Goal: Check status: Check status

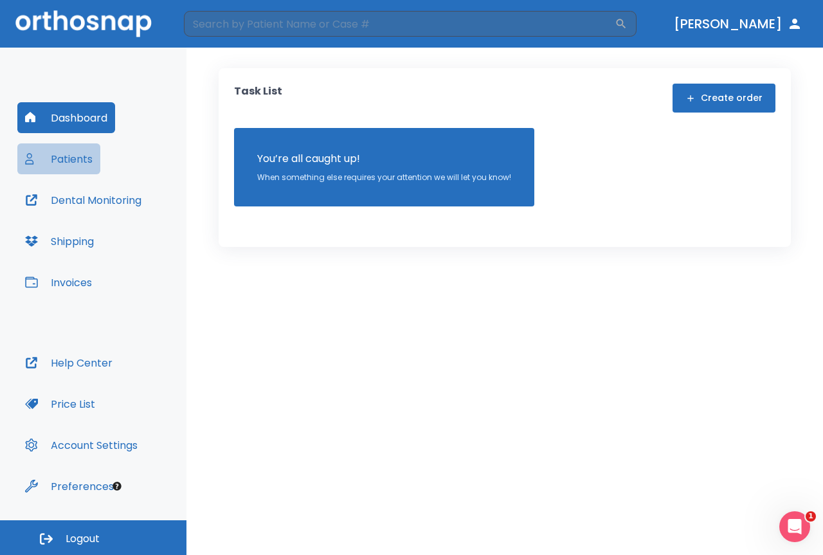
click at [79, 148] on button "Patients" at bounding box center [58, 158] width 83 height 31
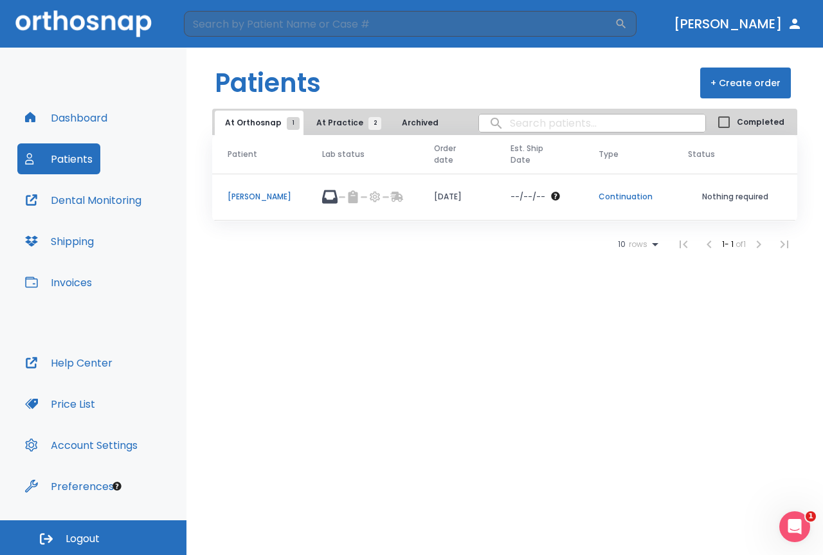
click at [339, 199] on div at bounding box center [349, 196] width 21 height 13
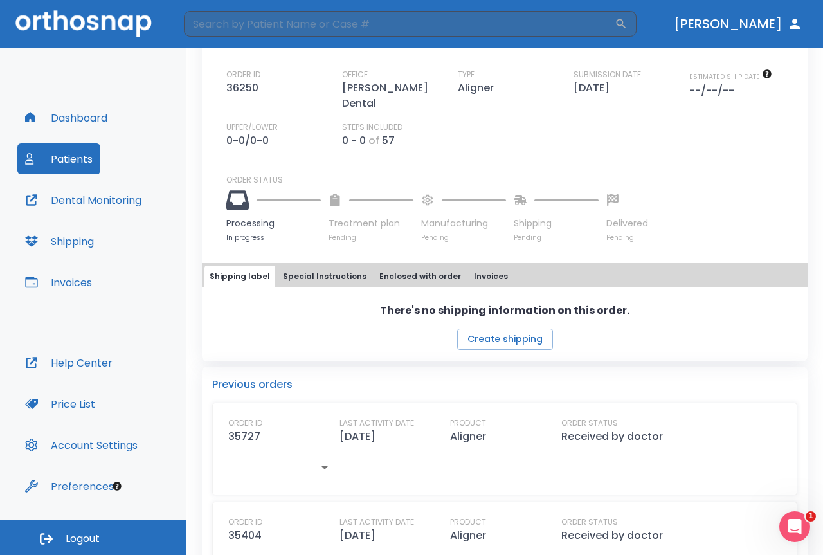
scroll to position [386, 0]
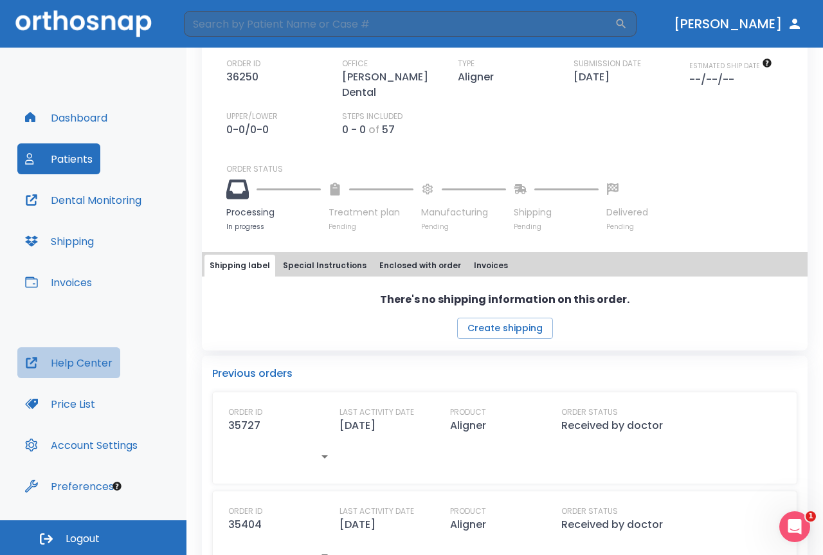
click at [104, 365] on button "Help Center" at bounding box center [68, 362] width 103 height 31
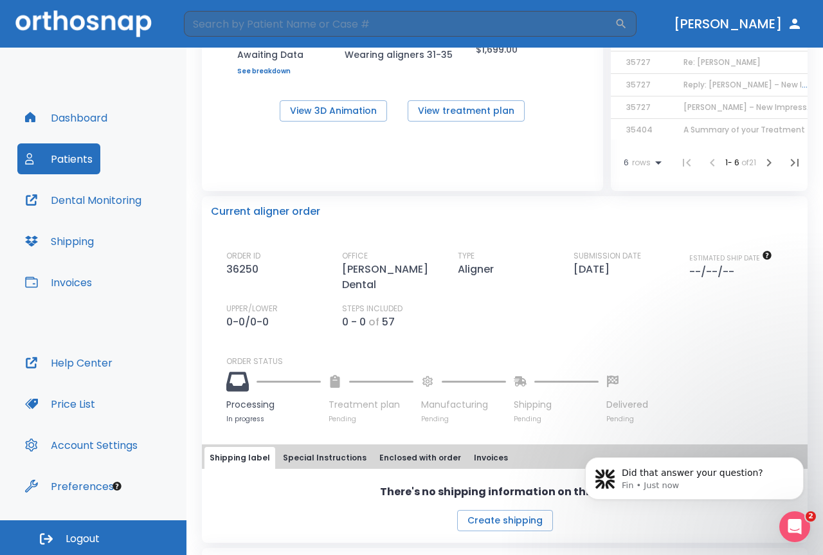
scroll to position [193, 0]
drag, startPoint x: 256, startPoint y: 271, endPoint x: 228, endPoint y: 273, distance: 28.4
click at [228, 273] on p "36250" at bounding box center [244, 269] width 37 height 15
copy p "36250"
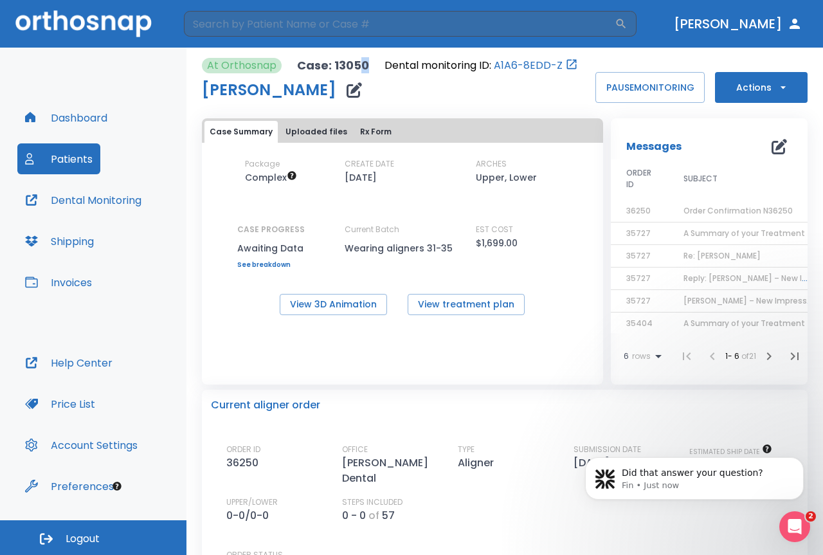
drag, startPoint x: 367, startPoint y: 64, endPoint x: 360, endPoint y: 64, distance: 7.1
click at [360, 64] on div "At Orthosnap Case: 13050 Dental monitoring ID: A1A6-8EDD-Z" at bounding box center [390, 65] width 376 height 15
drag, startPoint x: 379, startPoint y: 59, endPoint x: 296, endPoint y: 64, distance: 83.1
click at [296, 64] on div "At Orthosnap Case: 13050 Dental monitoring ID: A1A6-8EDD-Z" at bounding box center [390, 65] width 376 height 15
copy p "Case: 13050"
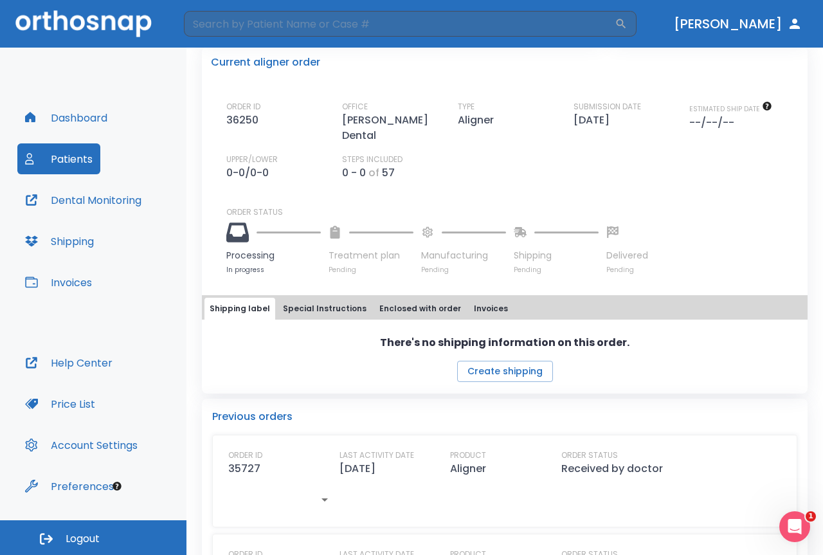
scroll to position [322, 0]
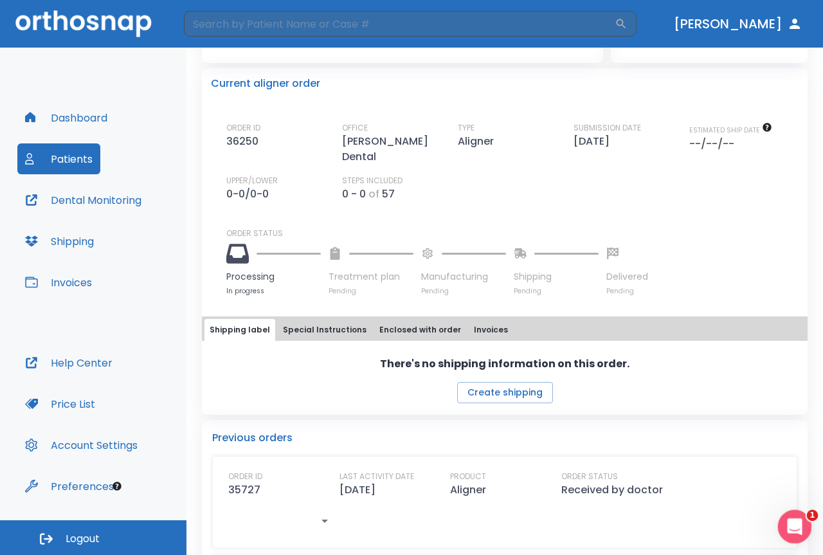
click at [791, 518] on icon "Open Intercom Messenger" at bounding box center [793, 525] width 21 height 21
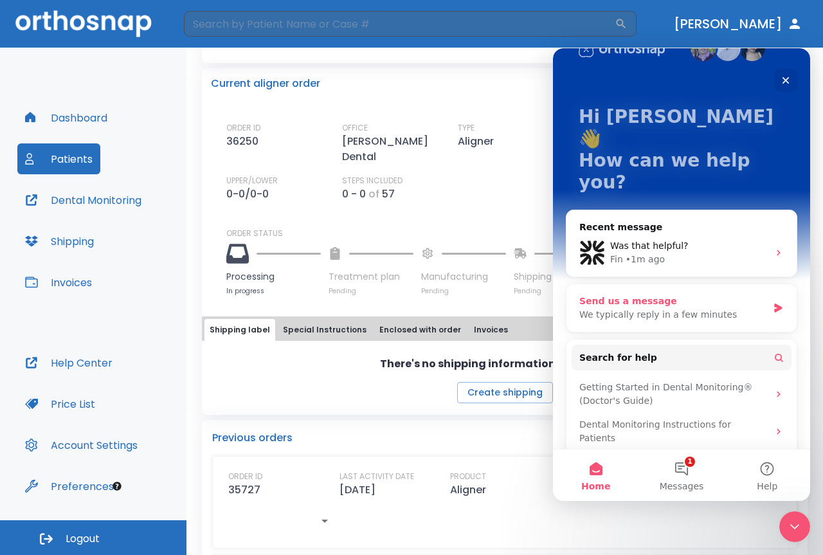
scroll to position [51, 0]
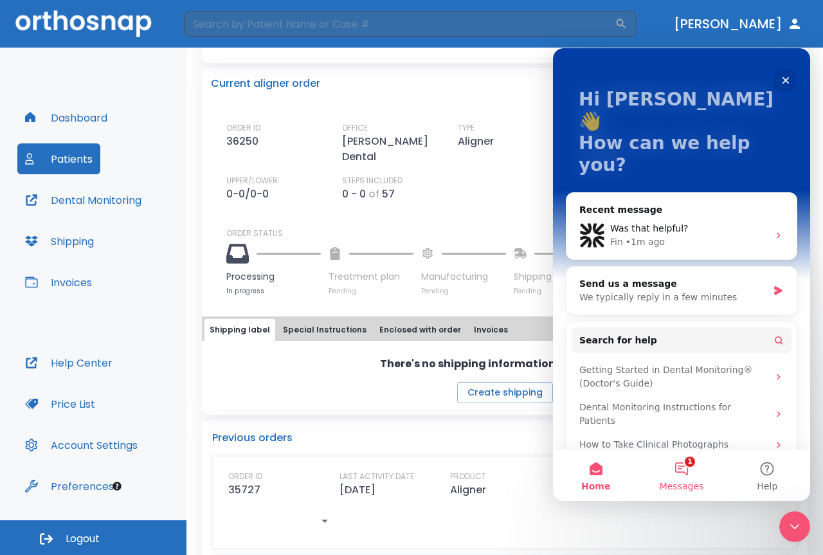
click at [692, 479] on button "1 Messages" at bounding box center [682, 475] width 86 height 51
